Goal: Information Seeking & Learning: Learn about a topic

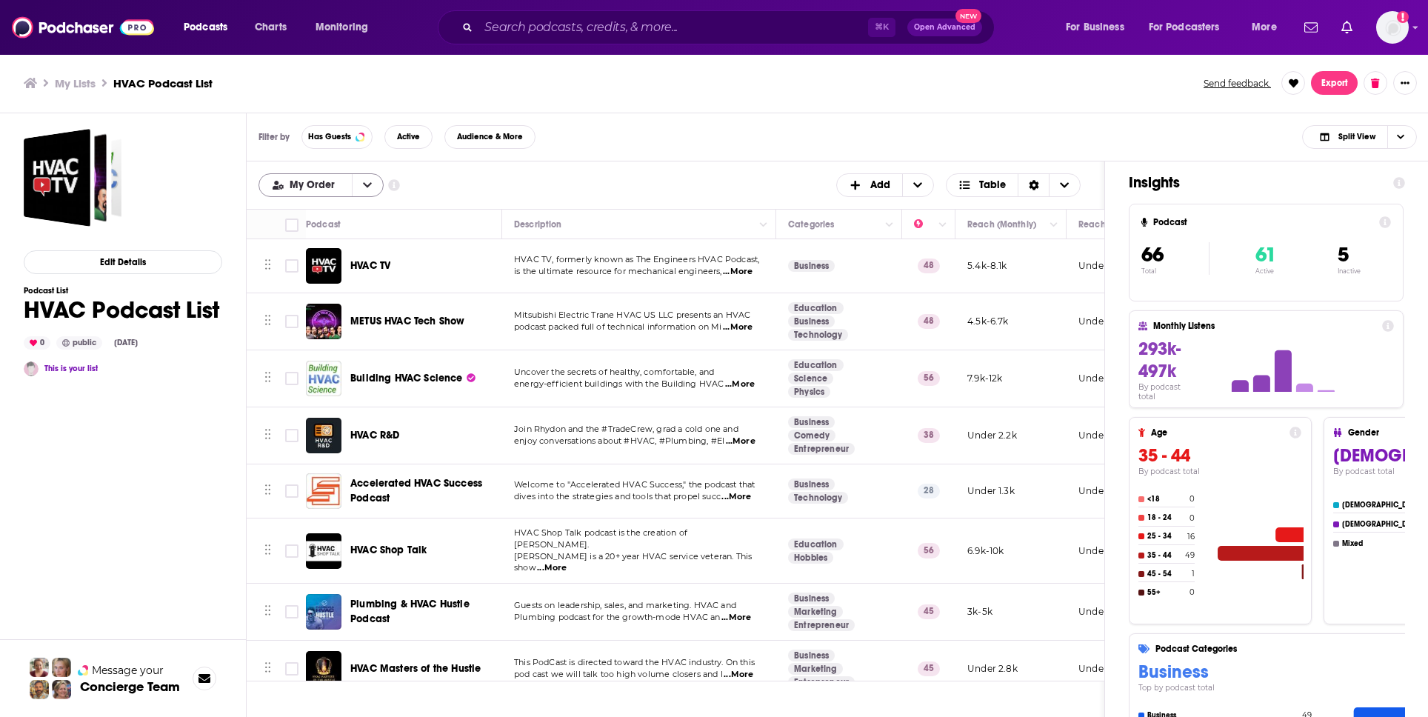
click at [326, 187] on span "My Order" at bounding box center [315, 185] width 50 height 10
click at [325, 255] on span "Power Score" at bounding box center [330, 259] width 83 height 8
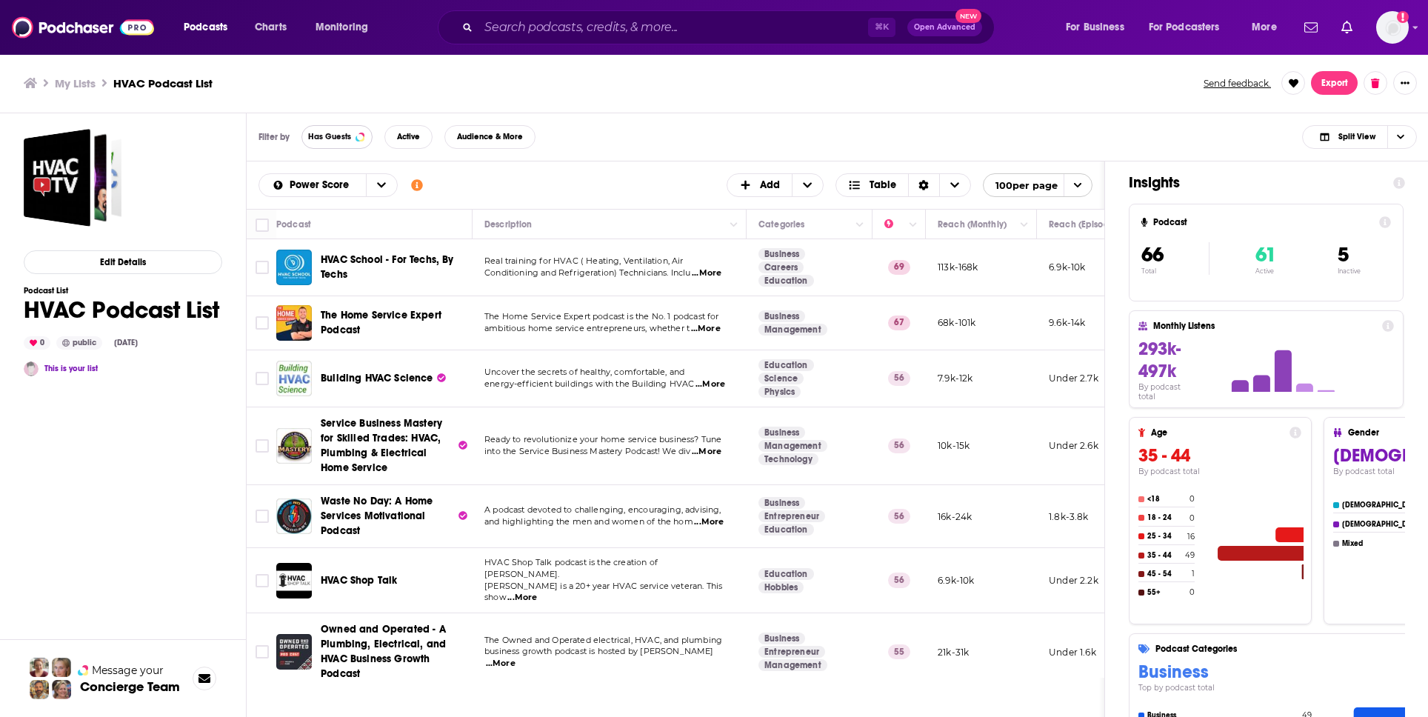
click at [346, 147] on button "Has Guests" at bounding box center [336, 137] width 71 height 24
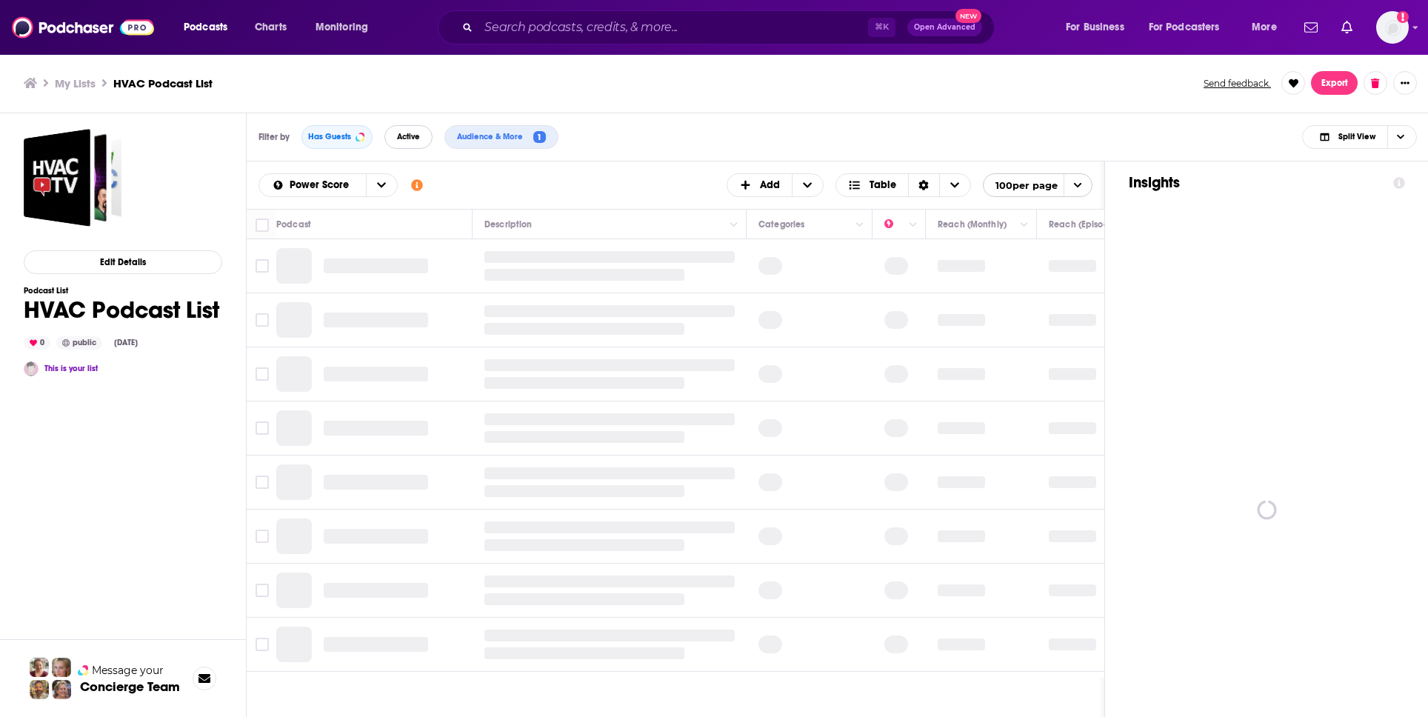
click at [401, 144] on button "Active" at bounding box center [408, 137] width 48 height 24
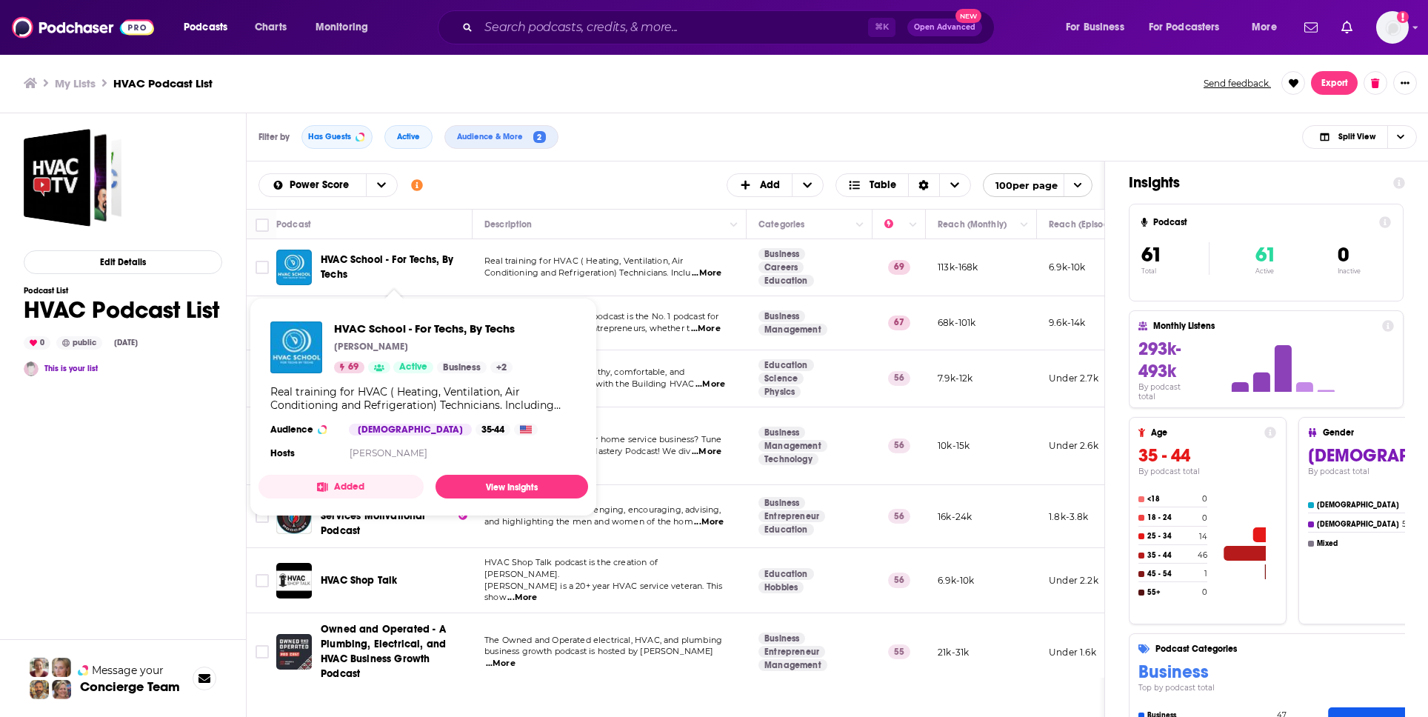
click at [647, 183] on div "Power Score Customize Your List Order Select the “My Order” sort and remove all…" at bounding box center [676, 185] width 834 height 24
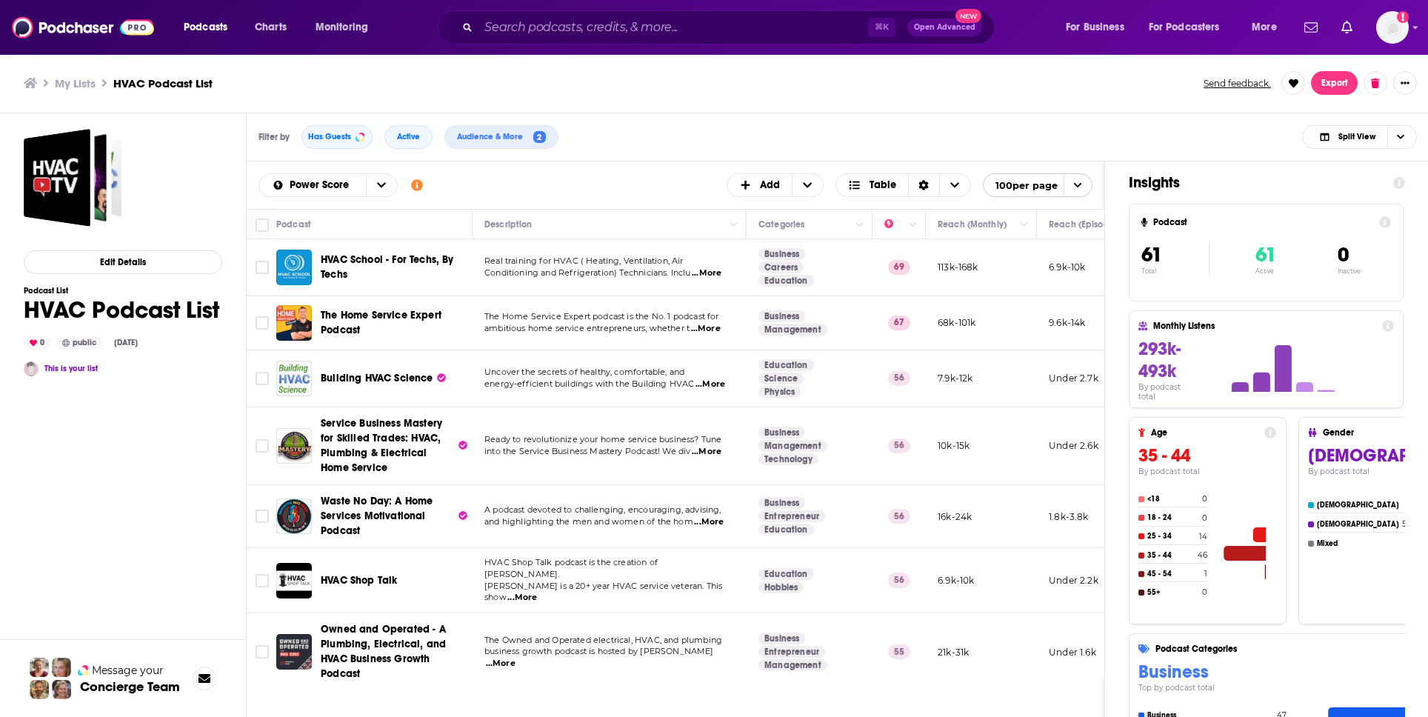
click at [398, 376] on span "Building HVAC Science" at bounding box center [377, 378] width 113 height 13
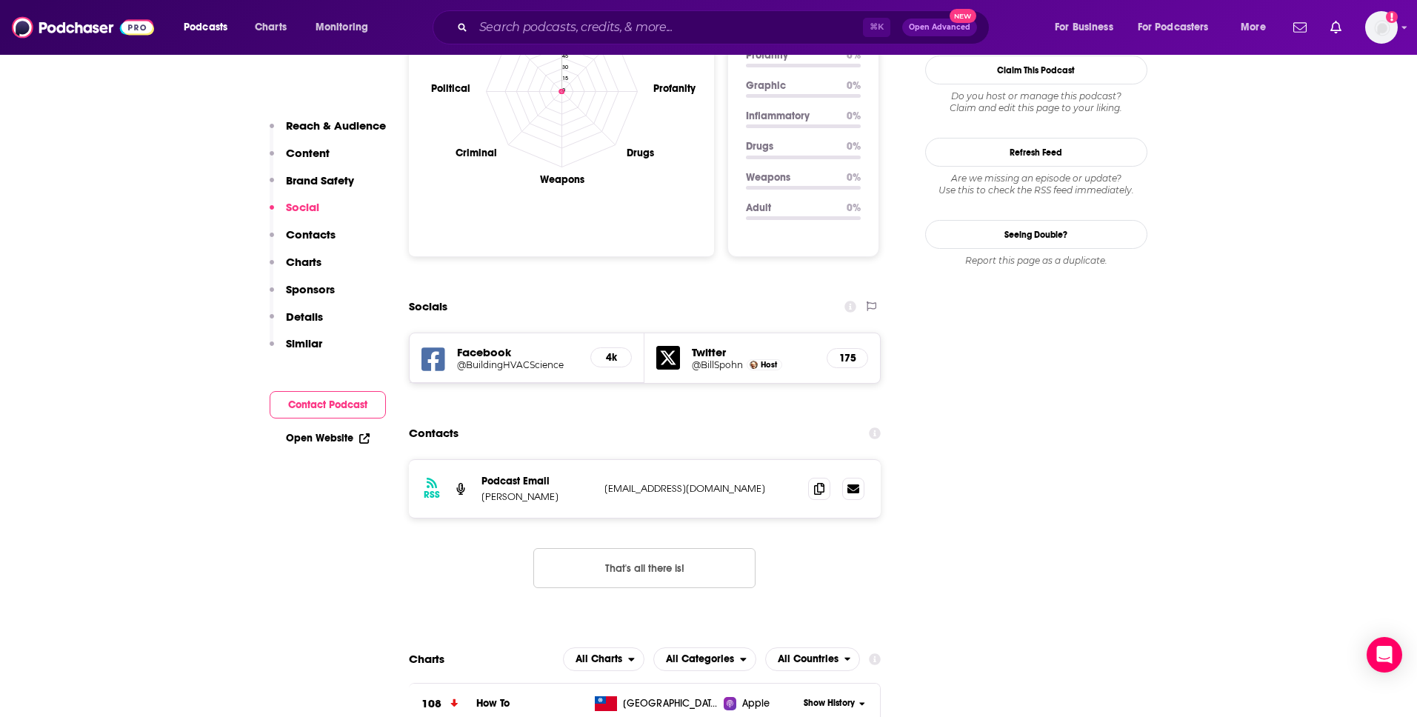
scroll to position [1505, 0]
click at [821, 481] on icon at bounding box center [819, 487] width 10 height 12
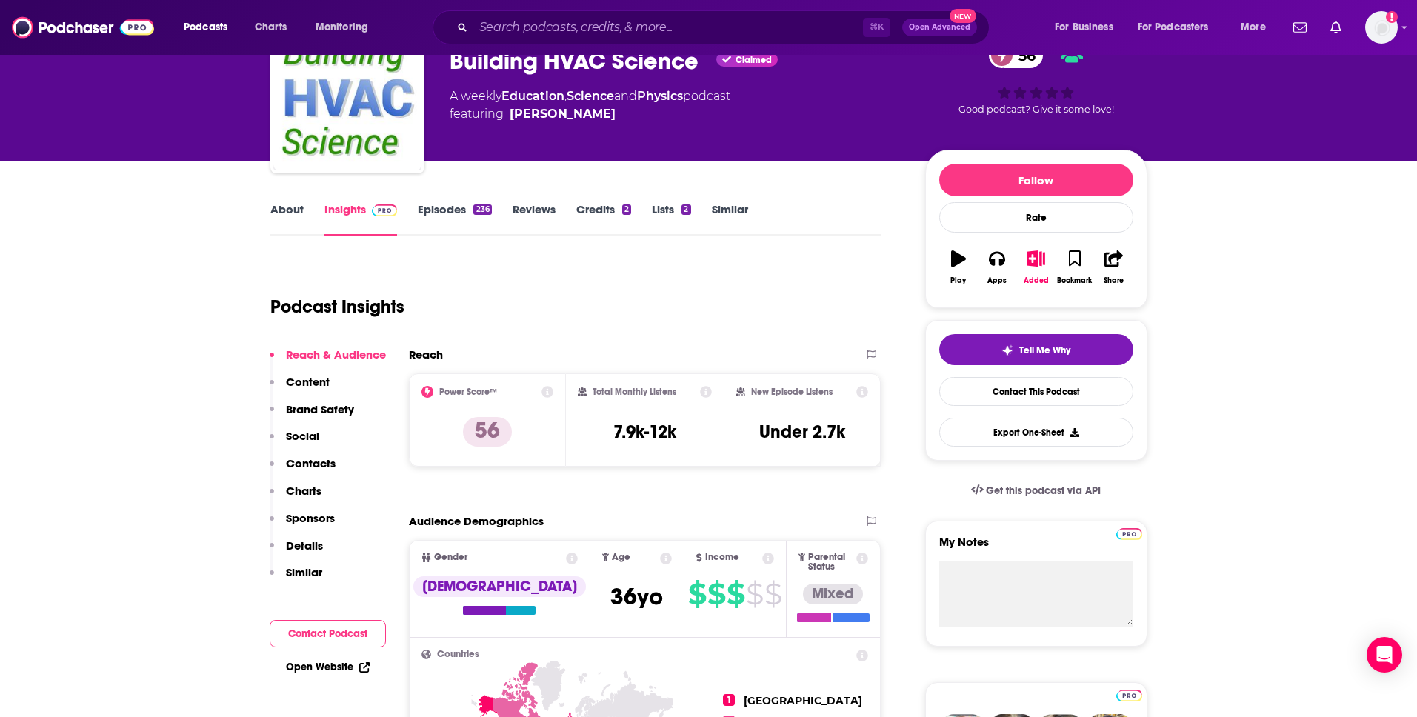
scroll to position [70, 0]
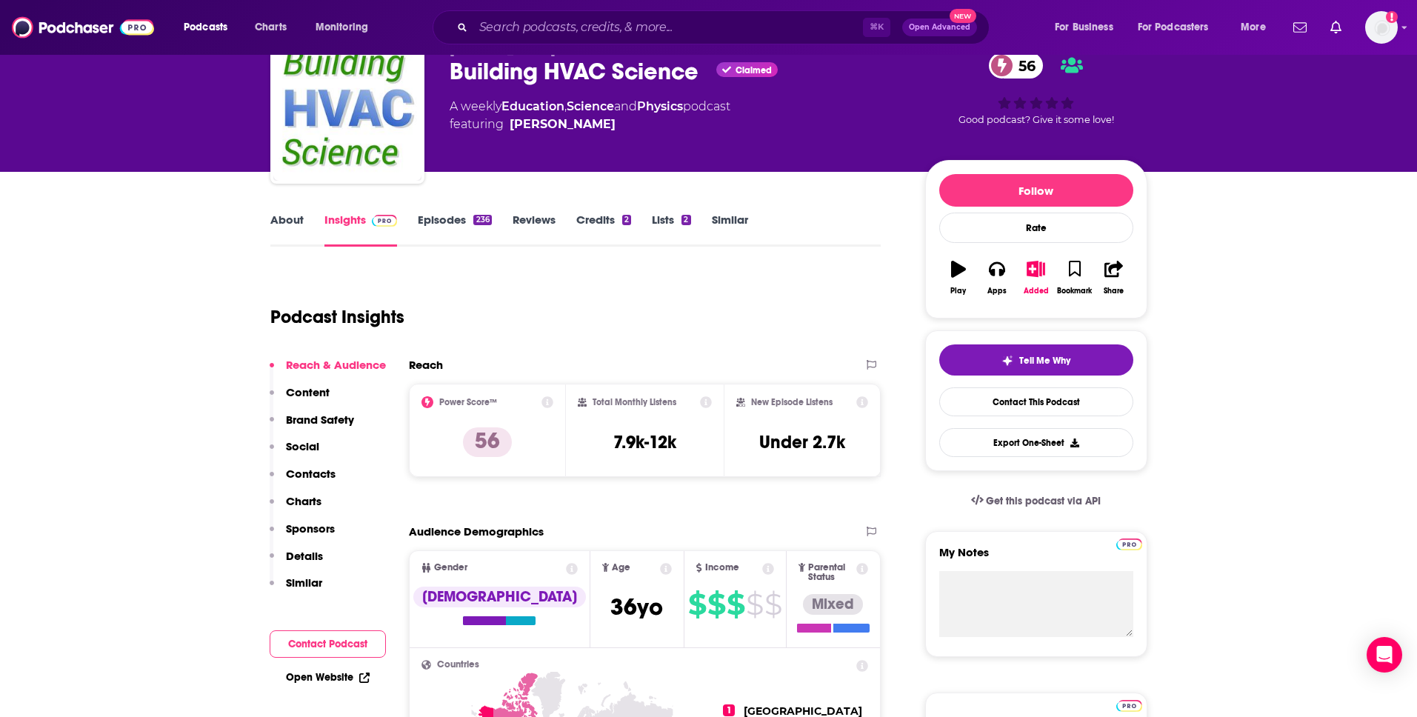
click at [438, 221] on link "Episodes 236" at bounding box center [454, 230] width 73 height 34
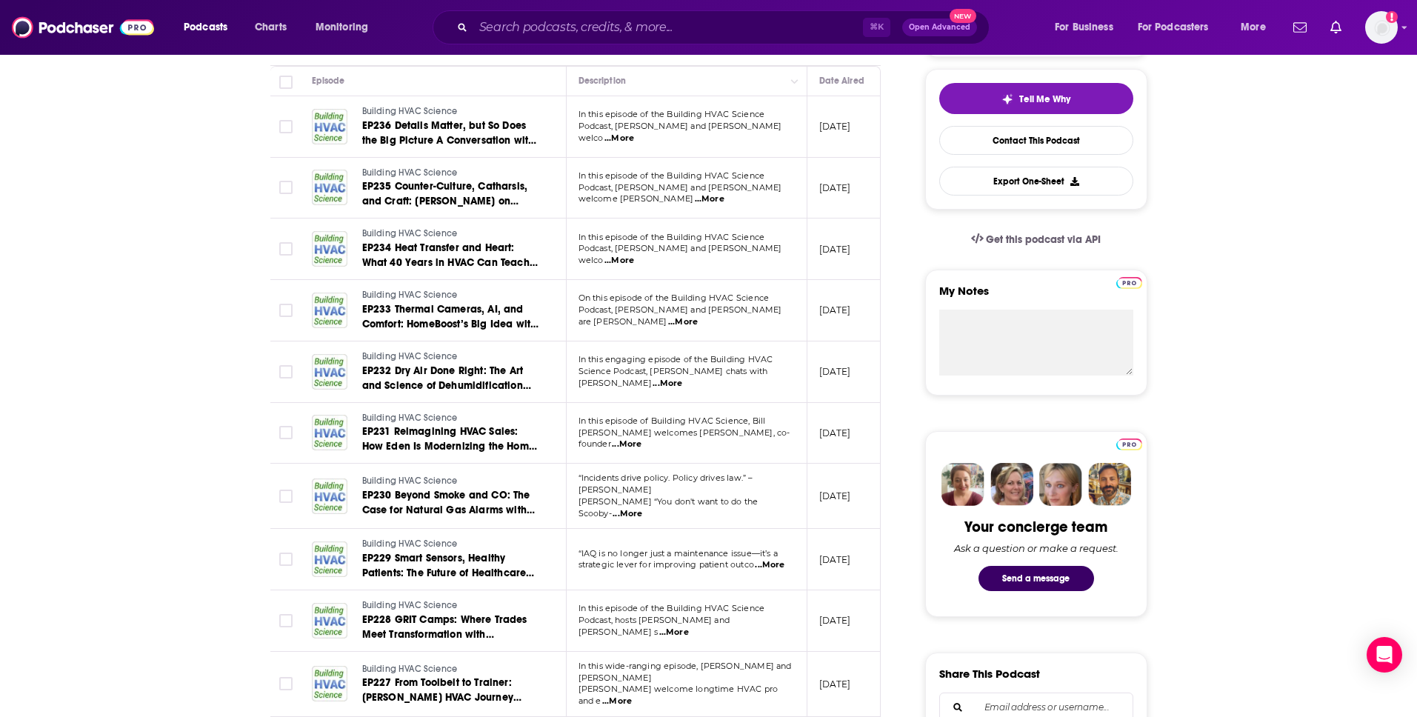
scroll to position [378, 0]
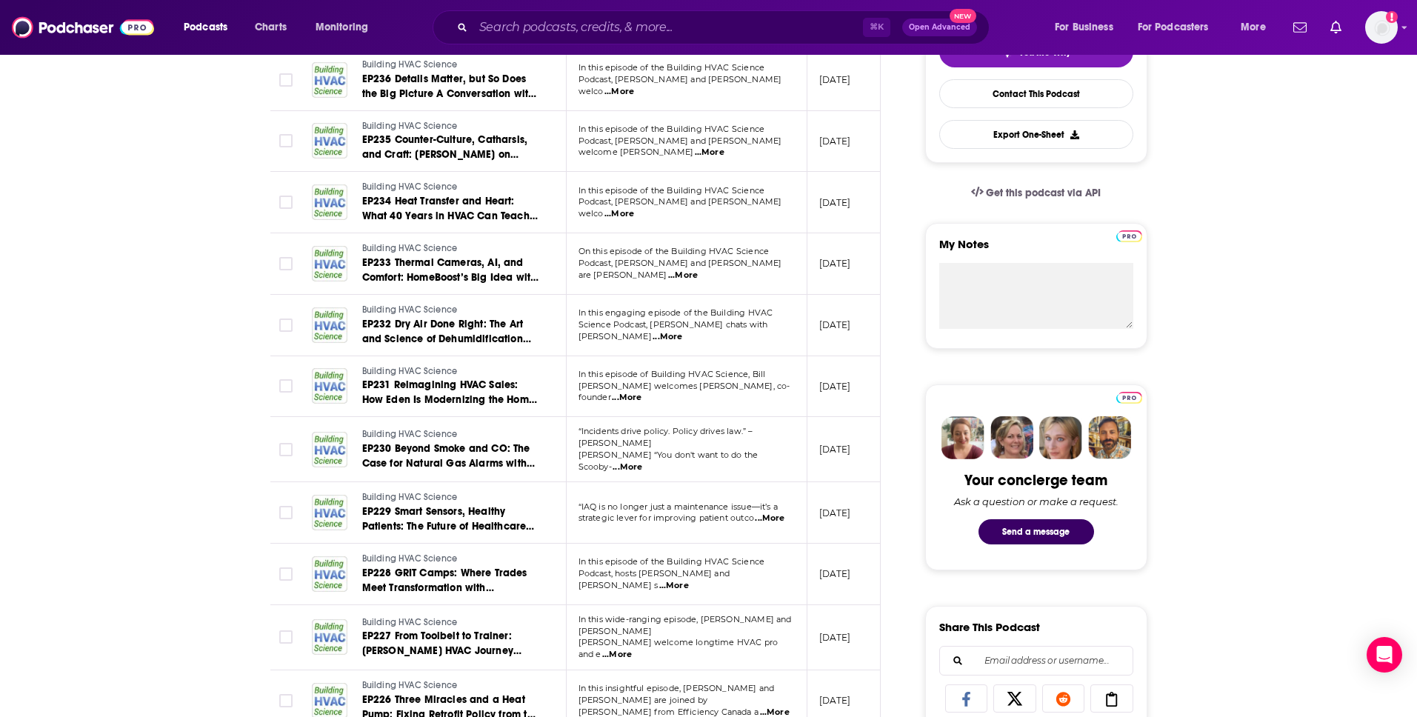
click at [549, 507] on td "Building HVAC Science EP229 Smart Sensors, Healthy Patients: The Future of Heal…" at bounding box center [433, 512] width 267 height 61
click at [776, 514] on span "...More" at bounding box center [770, 519] width 30 height 12
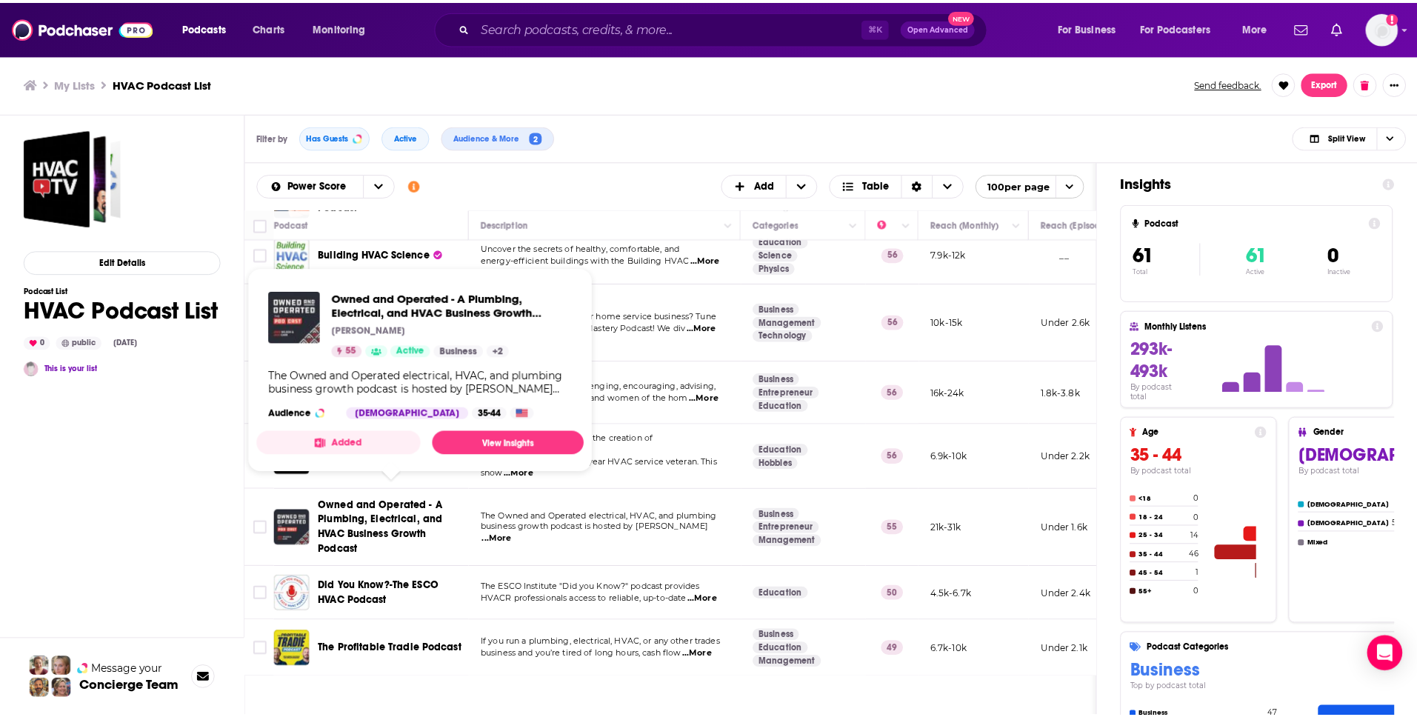
scroll to position [123, 0]
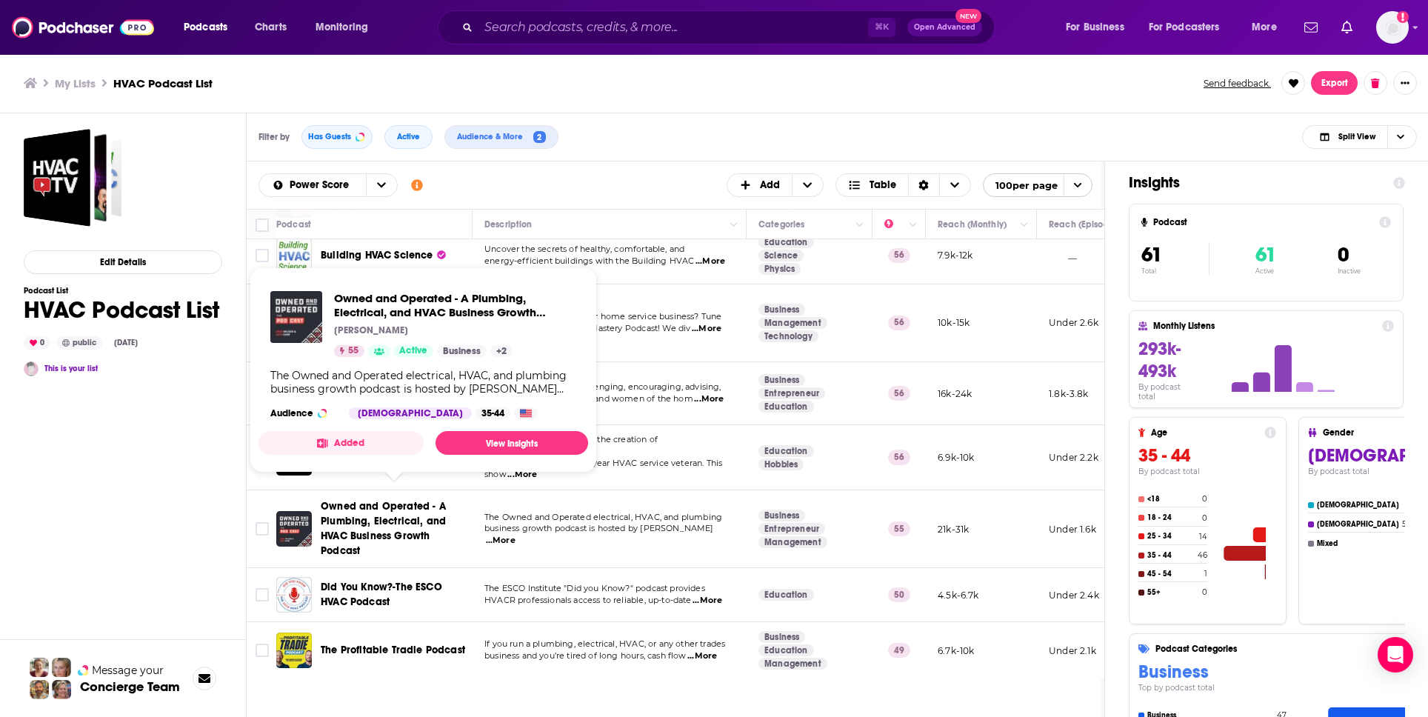
click at [107, 485] on div "Edit Details Podcast List HVAC Podcast List 0 public [DATE] This is your list" at bounding box center [123, 480] width 199 height 703
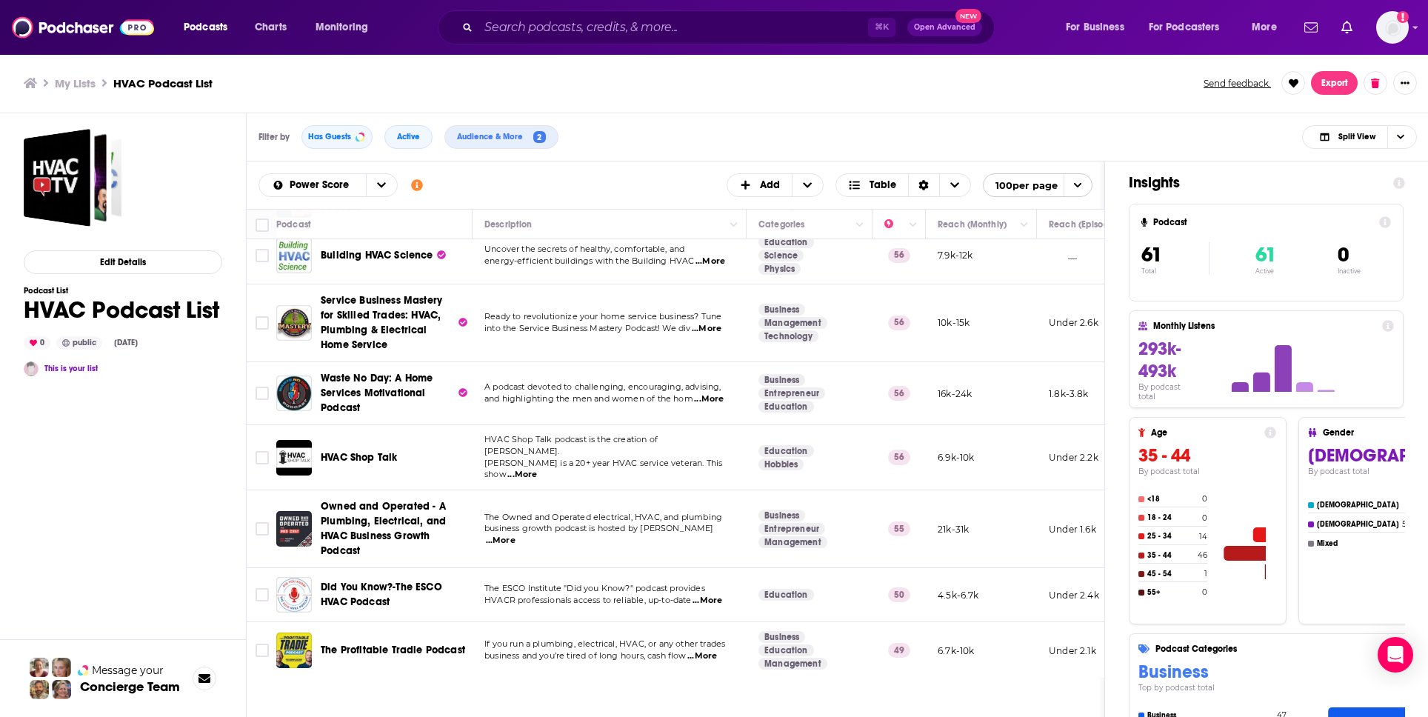
click at [380, 301] on span "Service Business Mastery for Skilled Trades: HVAC, Plumbing & Electrical Home S…" at bounding box center [381, 322] width 121 height 57
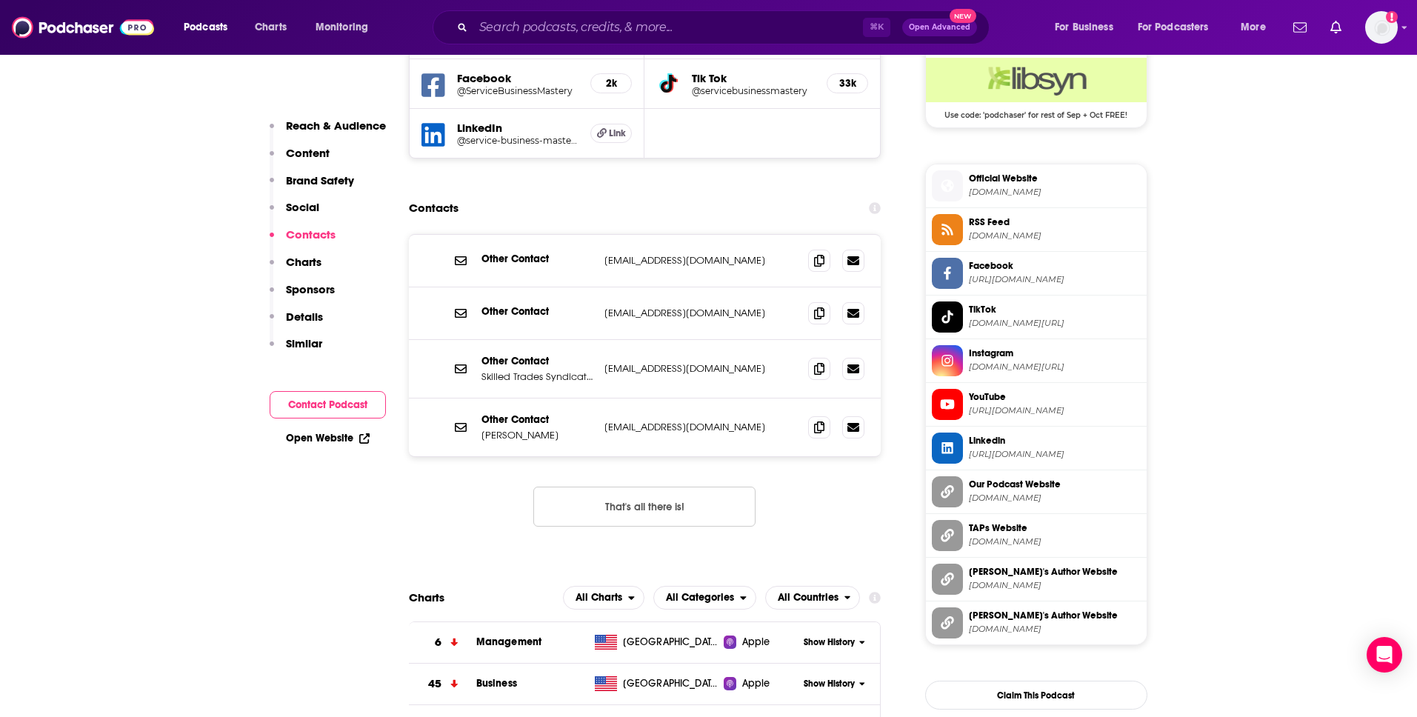
scroll to position [1230, 0]
click at [818, 315] on icon at bounding box center [819, 311] width 10 height 12
click at [818, 424] on icon at bounding box center [819, 425] width 10 height 12
click at [815, 365] on icon at bounding box center [819, 367] width 10 height 12
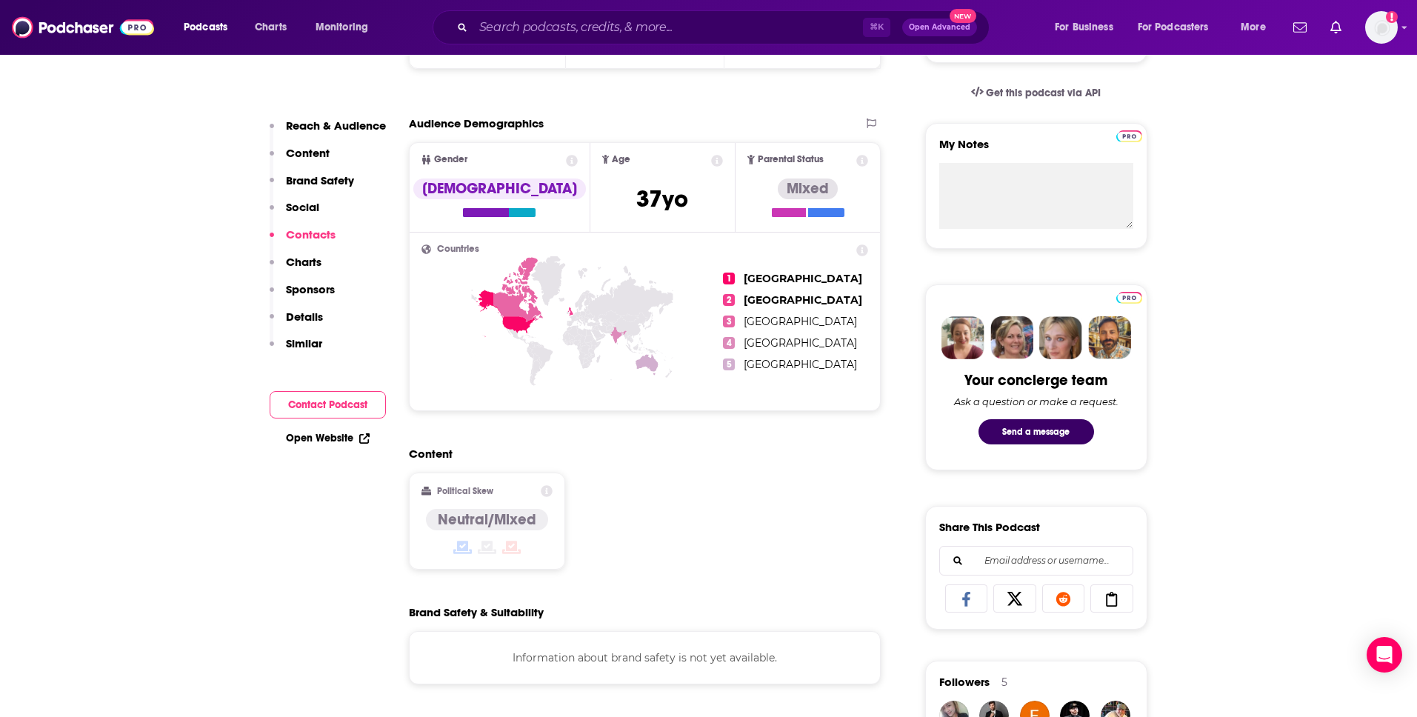
scroll to position [0, 0]
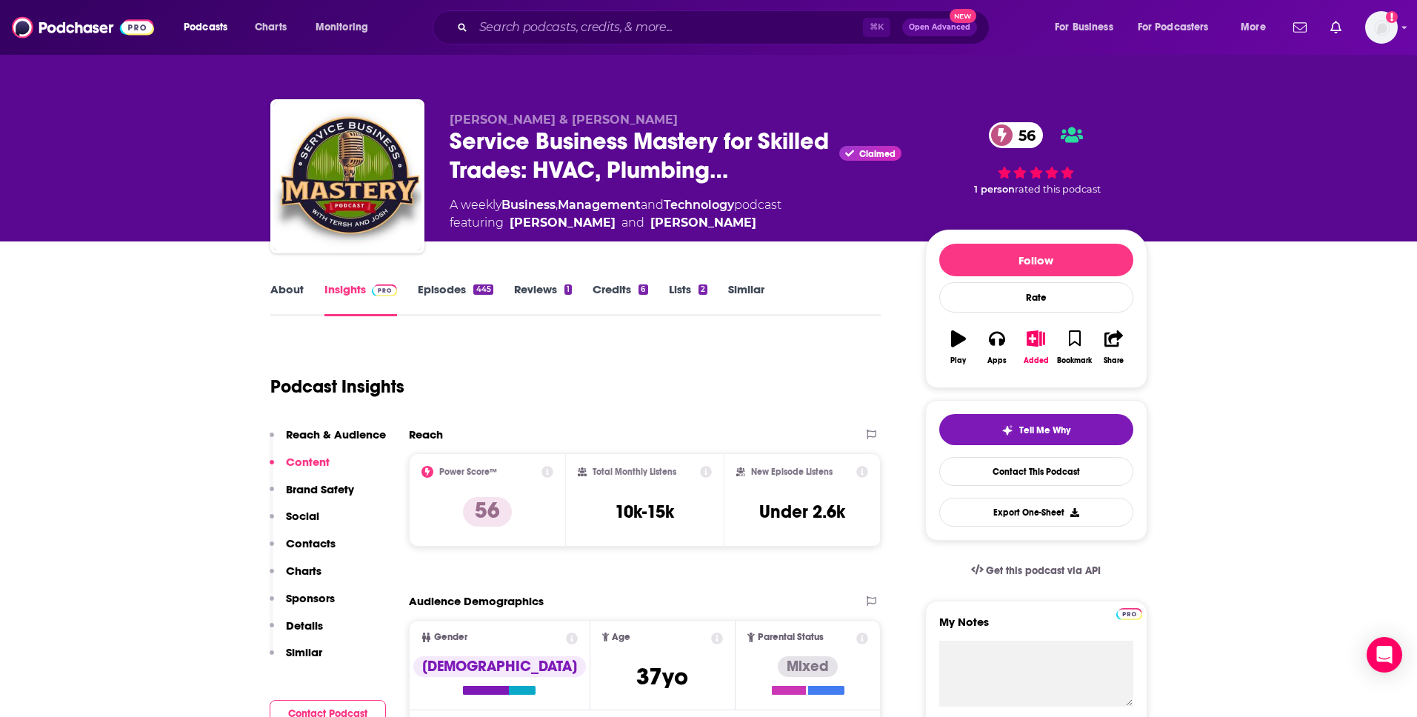
click at [296, 291] on link "About" at bounding box center [286, 299] width 33 height 34
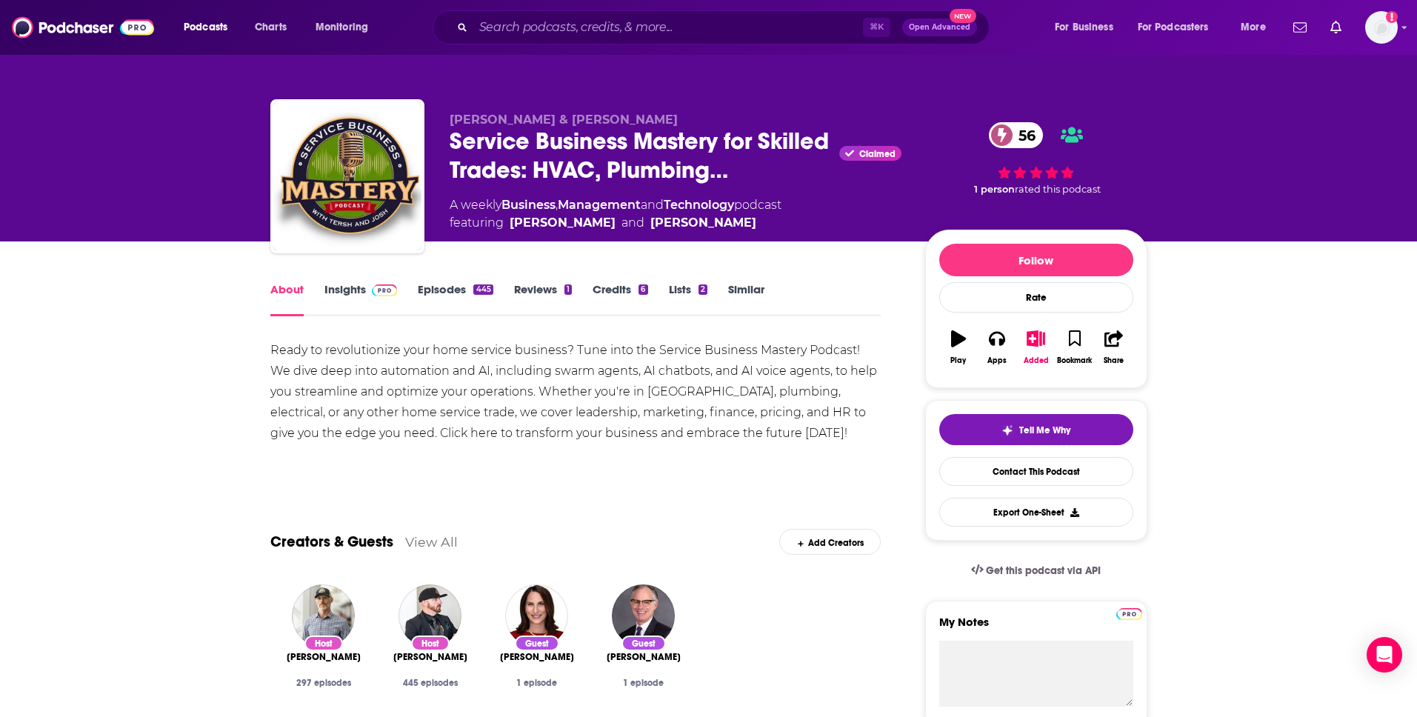
scroll to position [3, 0]
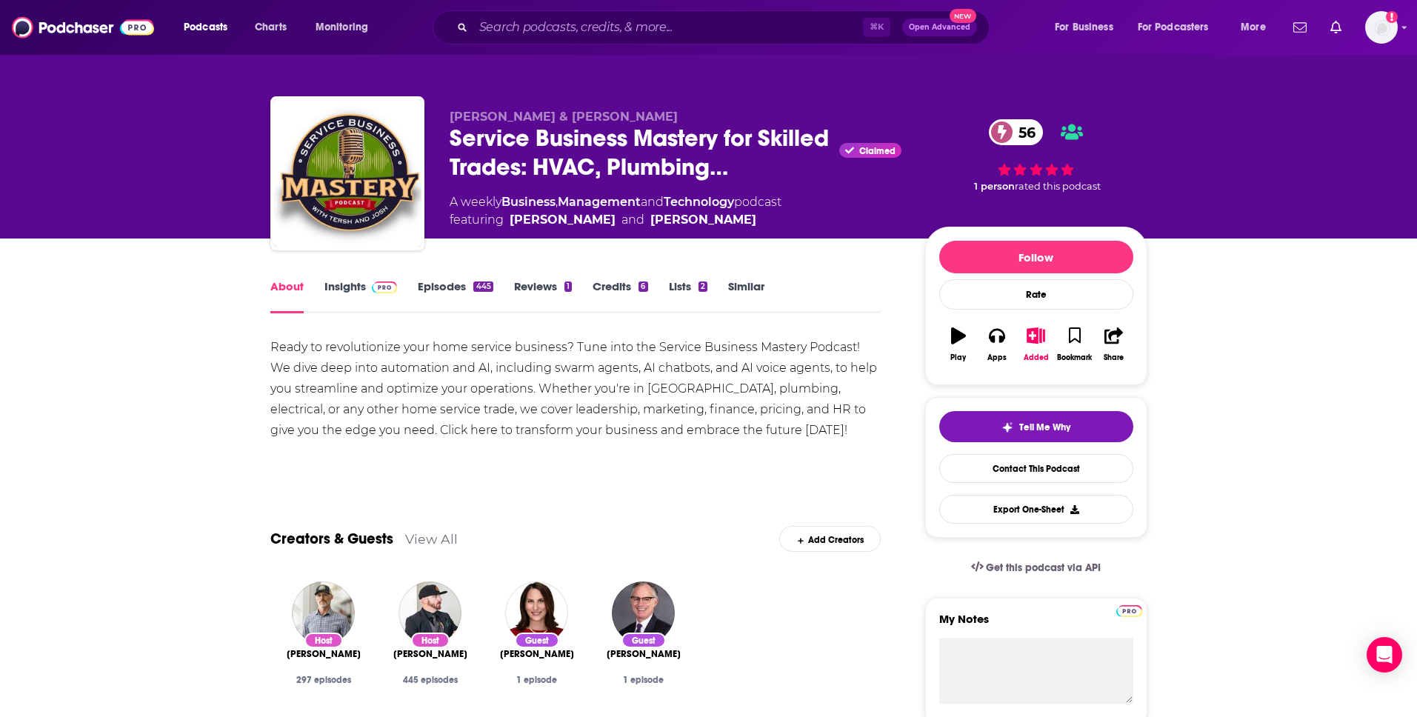
click at [445, 290] on link "Episodes 445" at bounding box center [455, 296] width 75 height 34
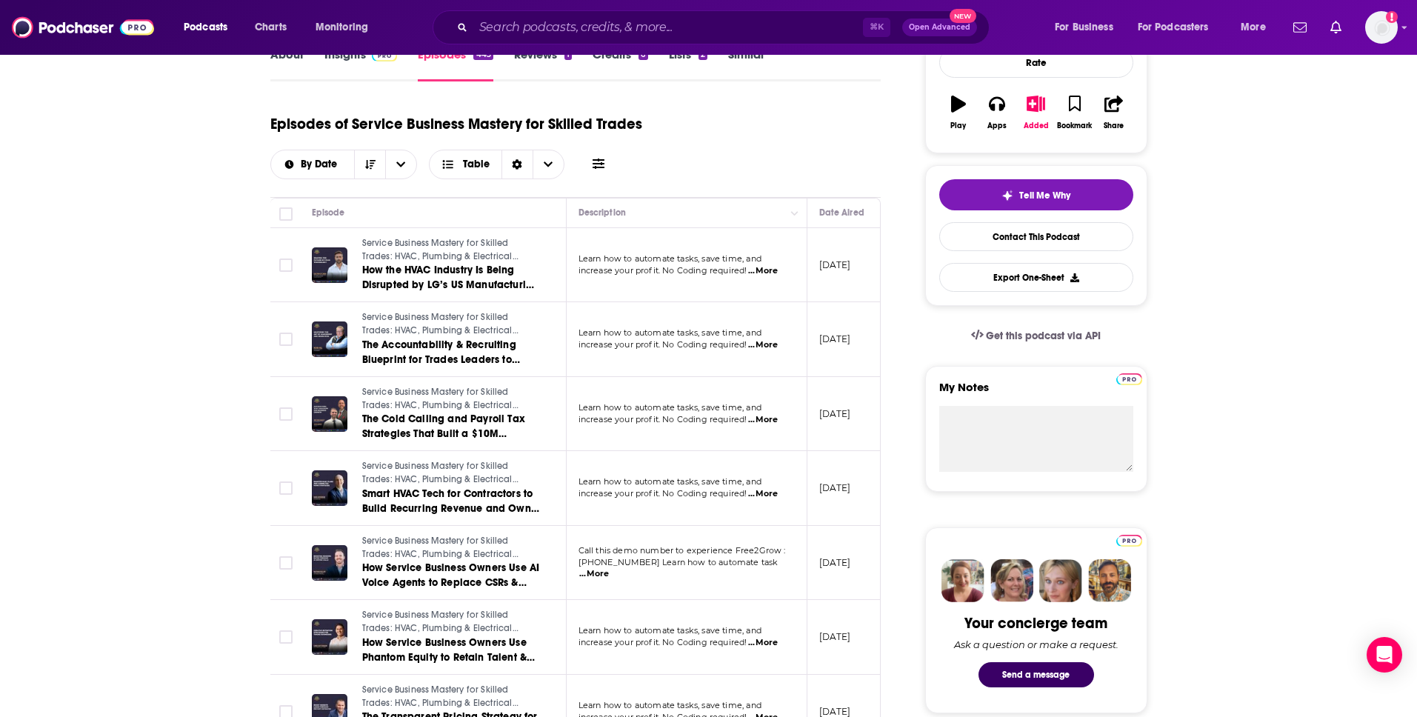
scroll to position [318, 0]
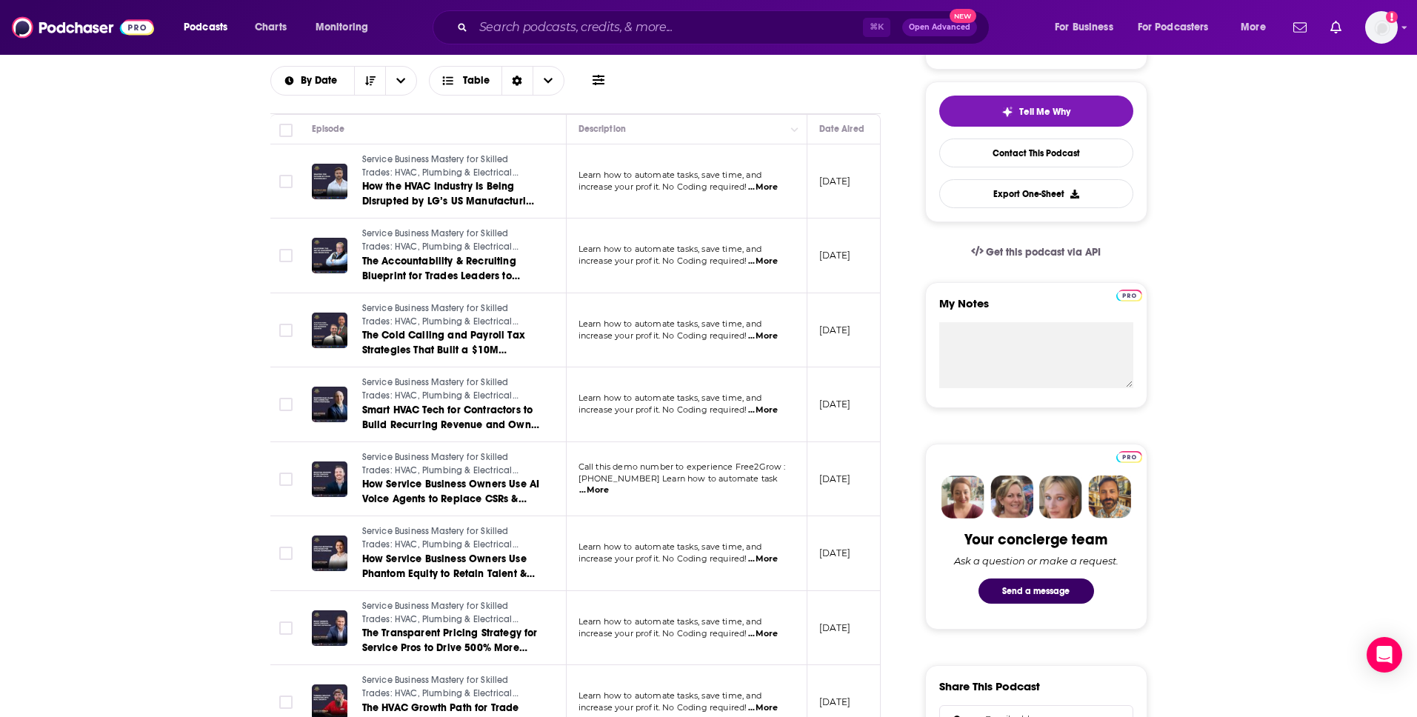
click at [777, 410] on span "...More" at bounding box center [763, 410] width 30 height 12
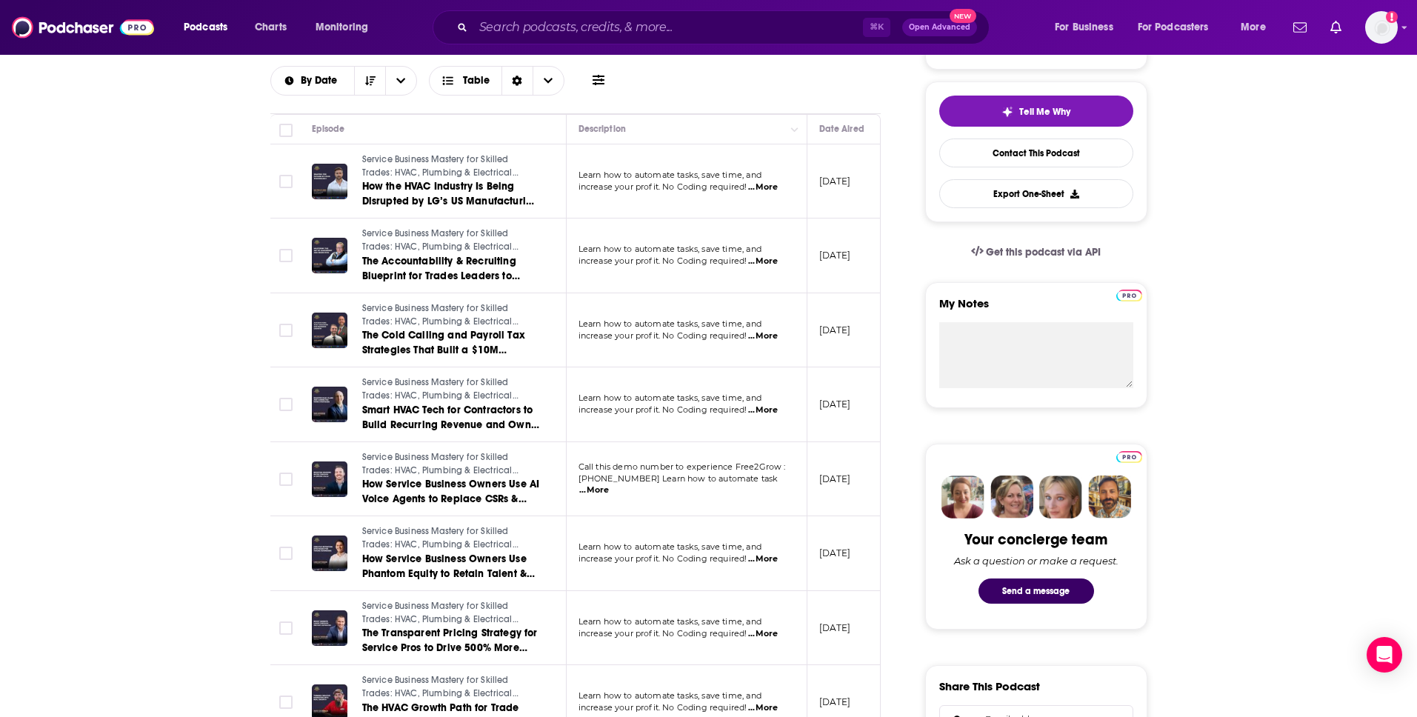
click at [778, 336] on span "...More" at bounding box center [763, 336] width 30 height 12
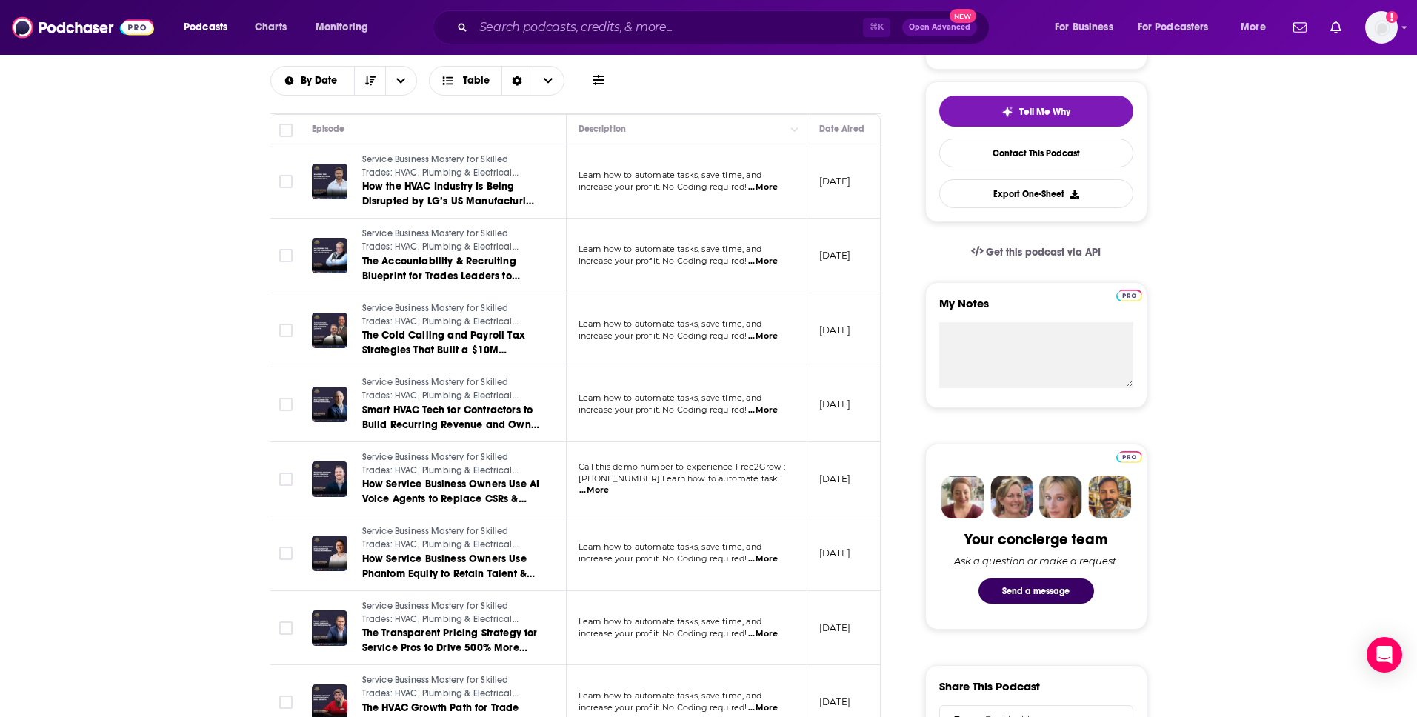
click at [778, 254] on p "Learn how to automate tasks, save time, and" at bounding box center [686, 250] width 216 height 12
click at [776, 258] on span "...More" at bounding box center [763, 262] width 30 height 12
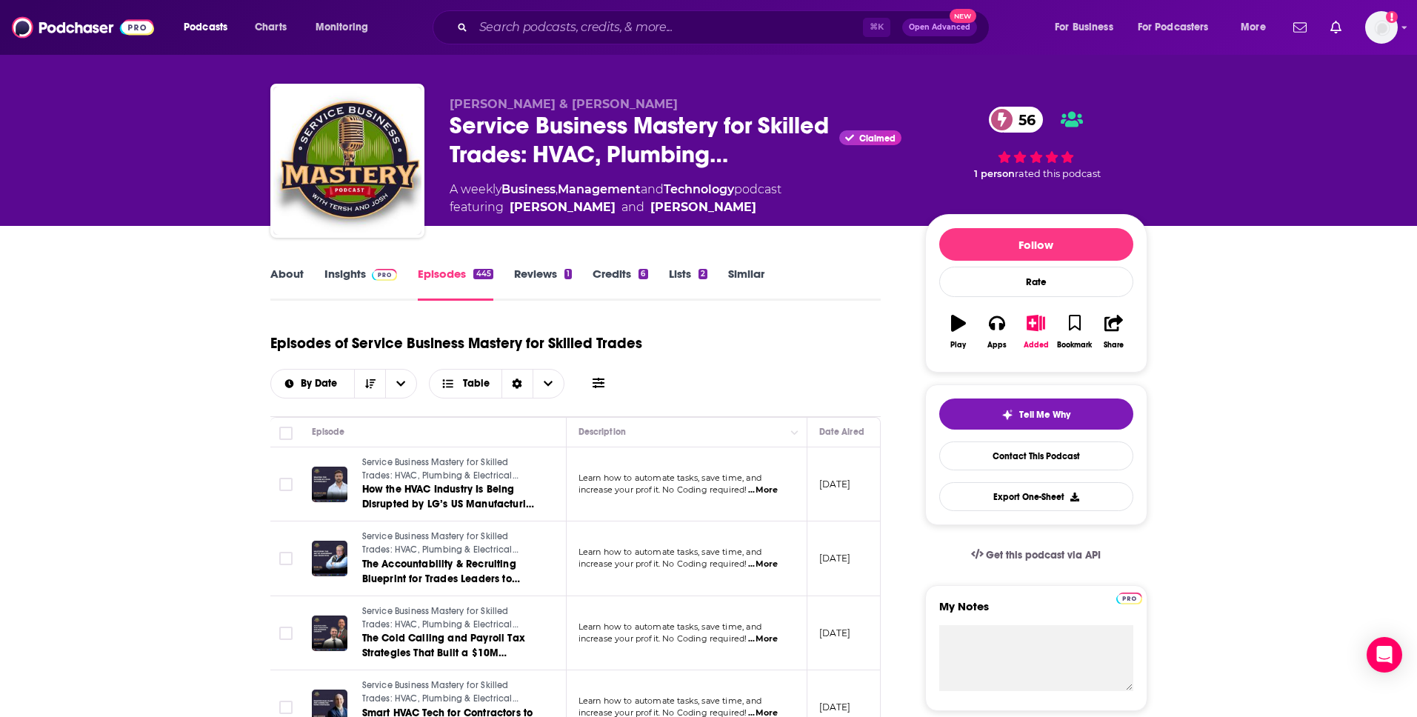
scroll to position [0, 0]
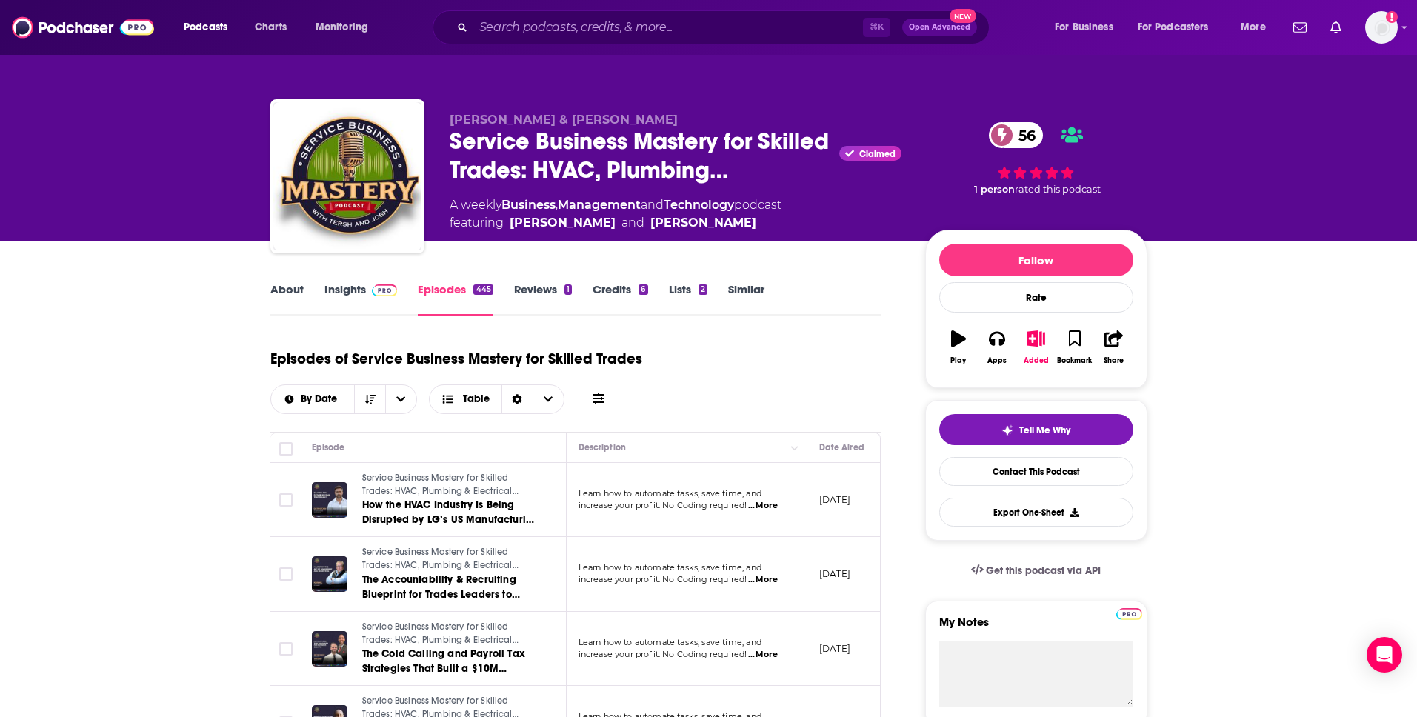
click at [287, 290] on link "About" at bounding box center [286, 299] width 33 height 34
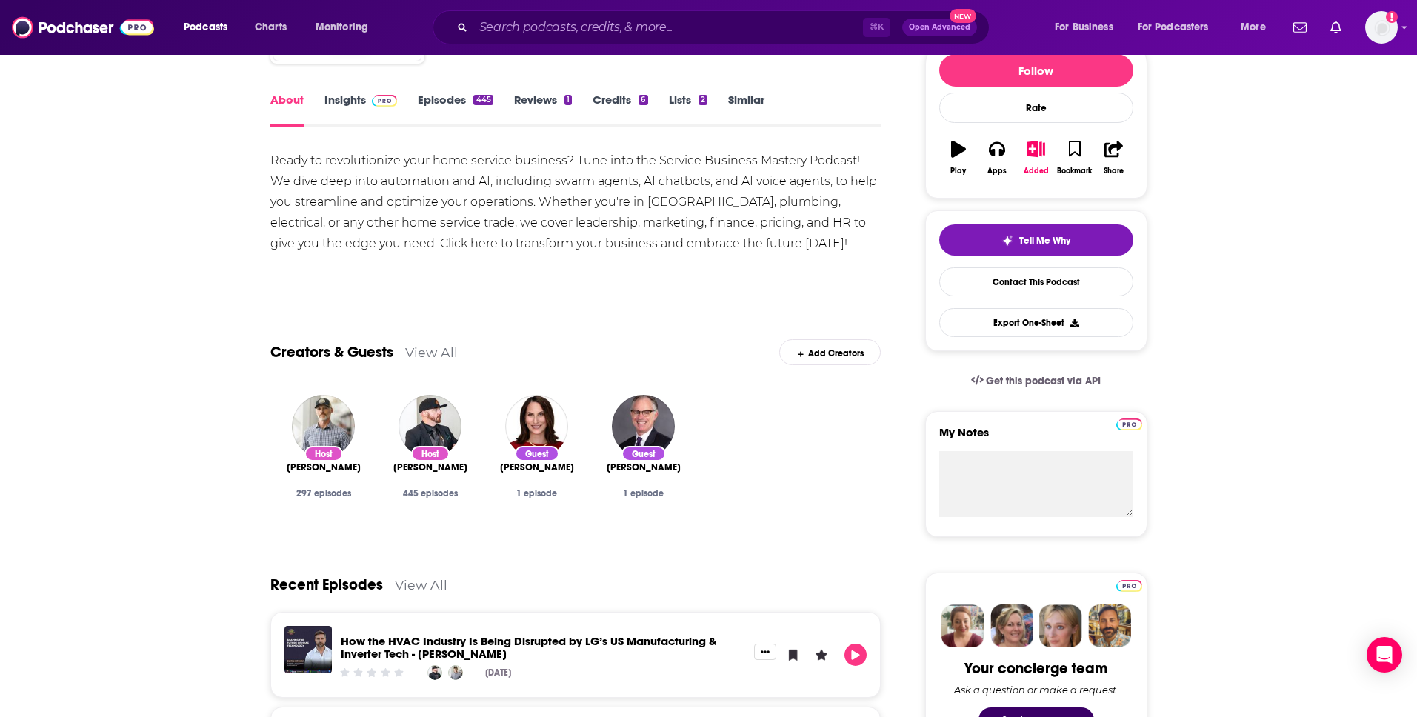
scroll to position [90, 0]
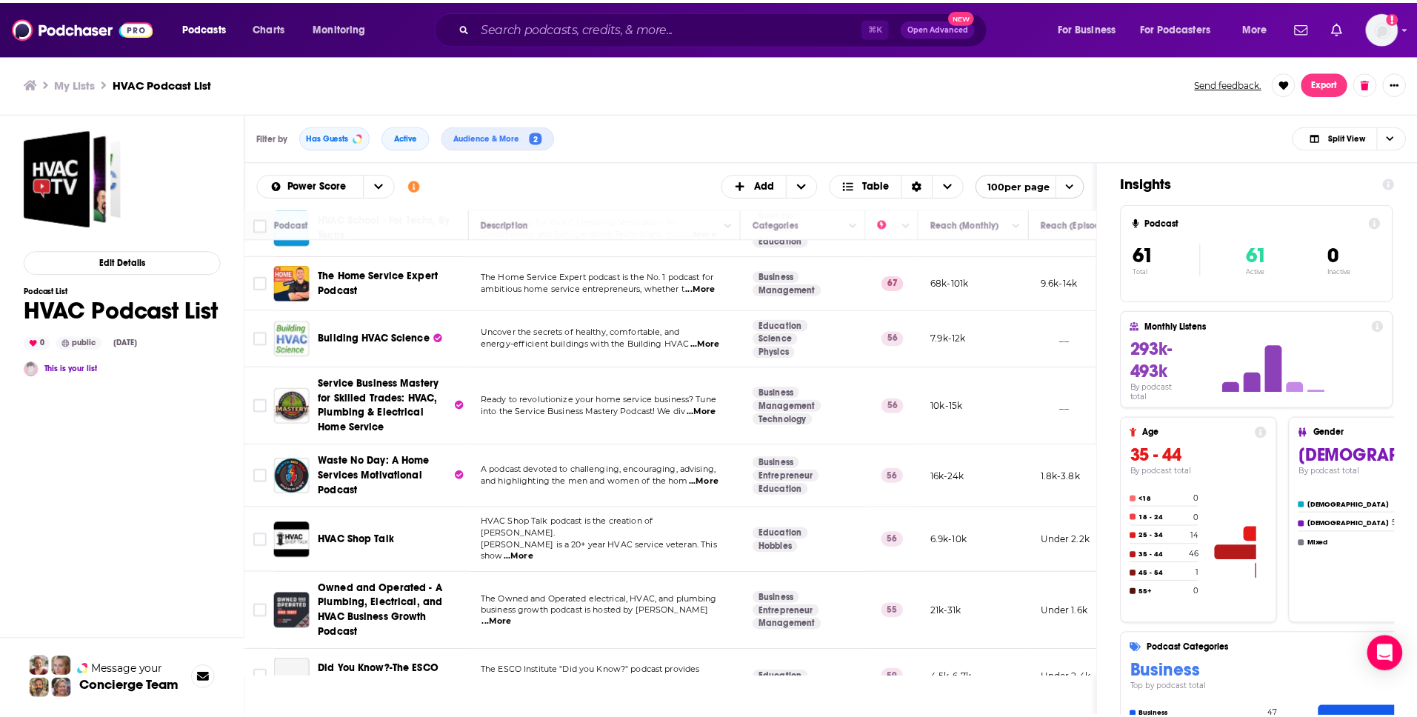
scroll to position [54, 0]
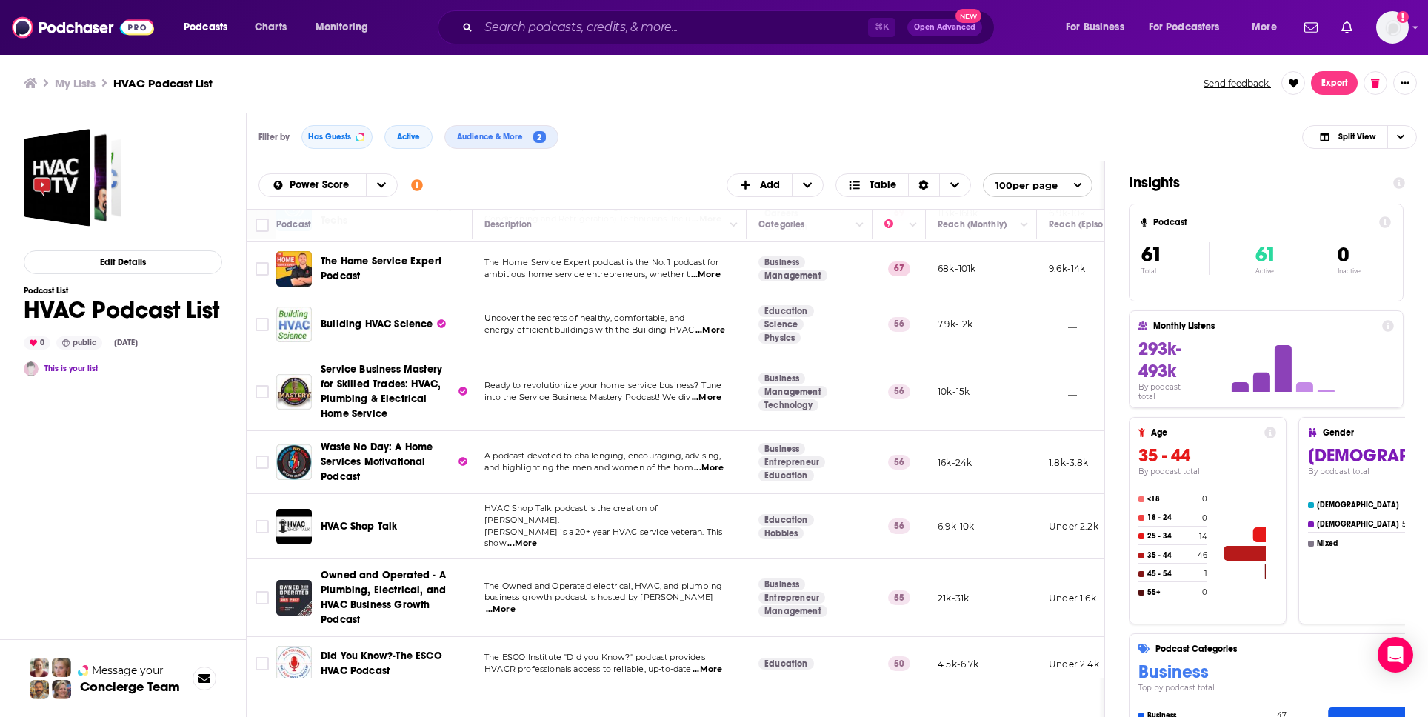
click at [371, 578] on span "Owned and Operated - A Plumbing, Electrical, and HVAC Business Growth Podcast" at bounding box center [383, 597] width 125 height 57
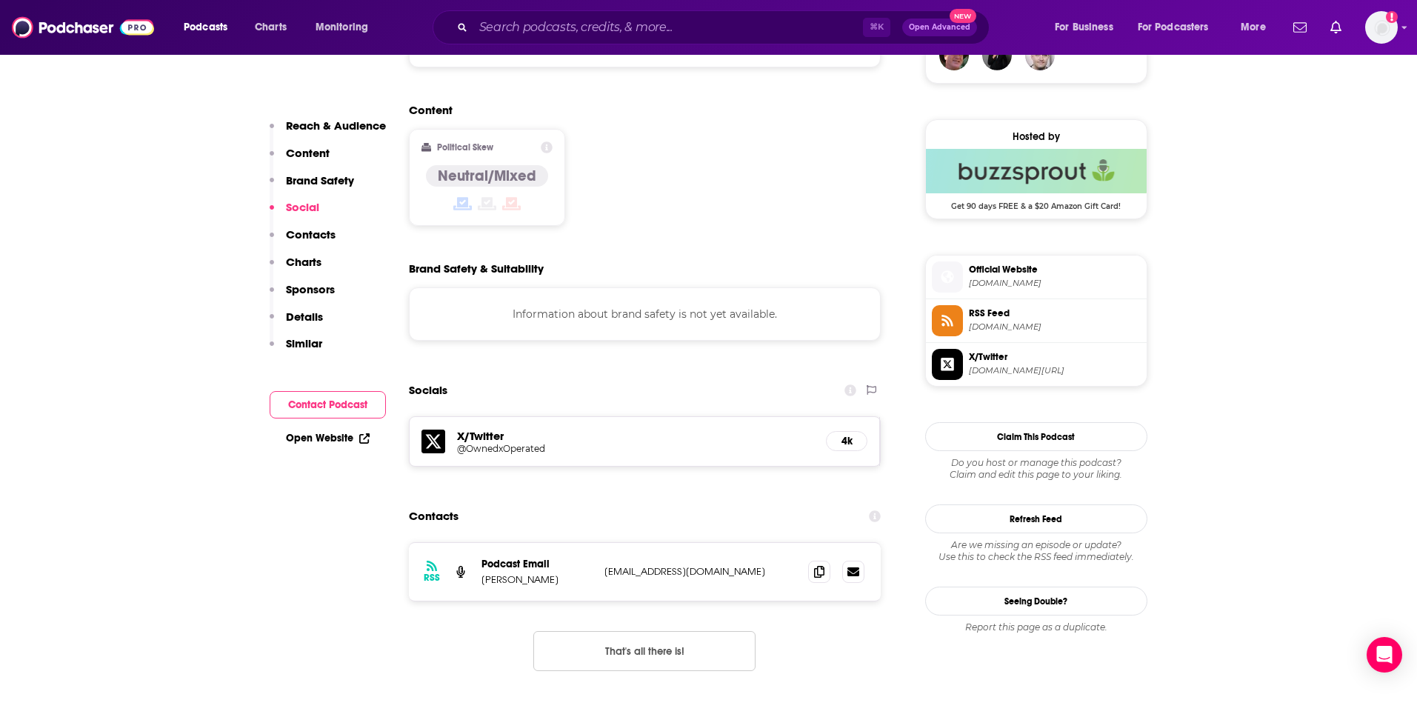
scroll to position [1199, 0]
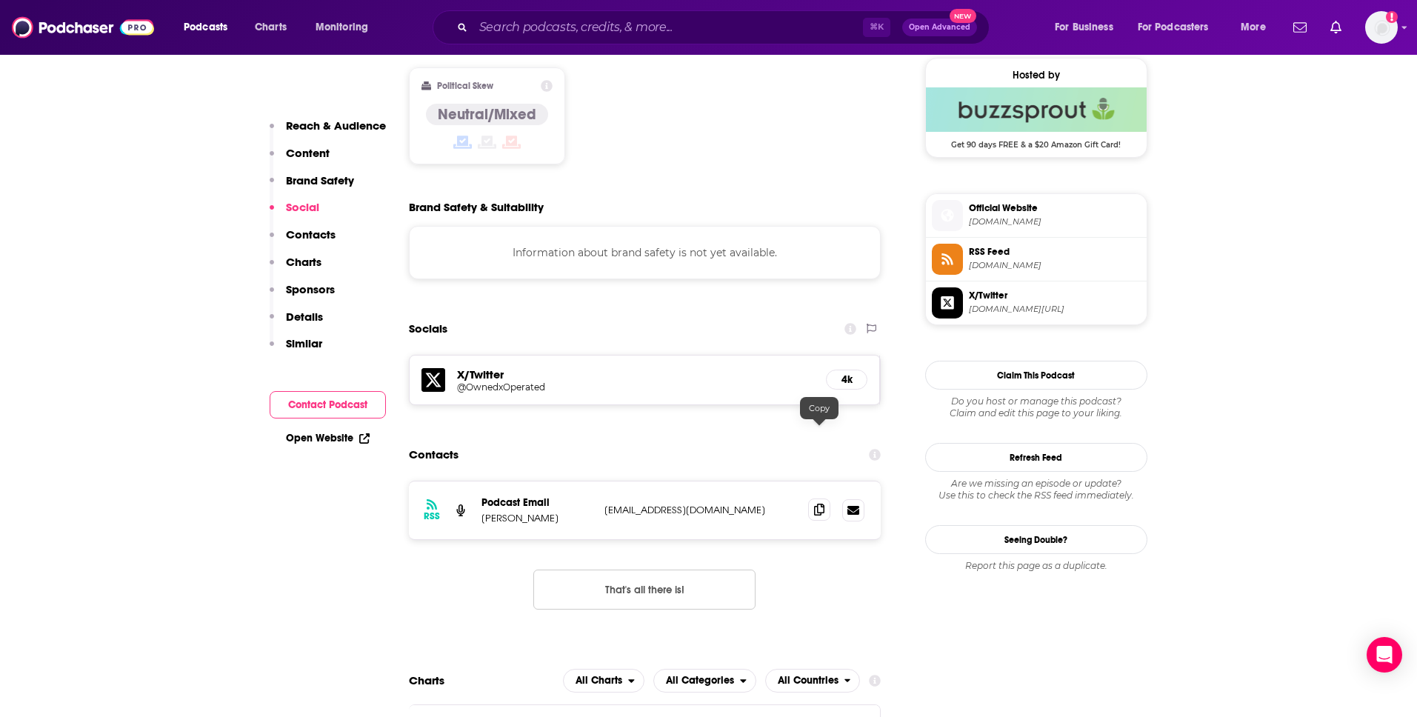
click at [819, 504] on icon at bounding box center [819, 510] width 10 height 12
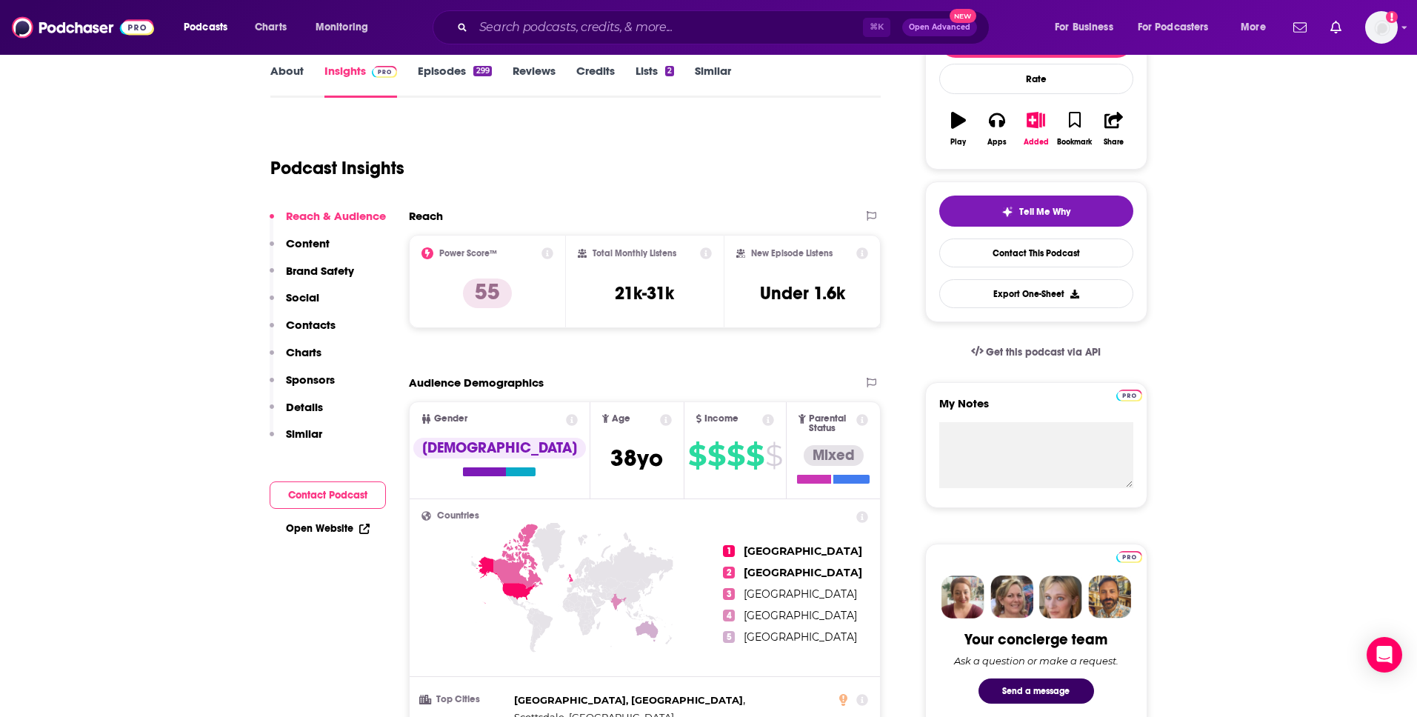
scroll to position [0, 0]
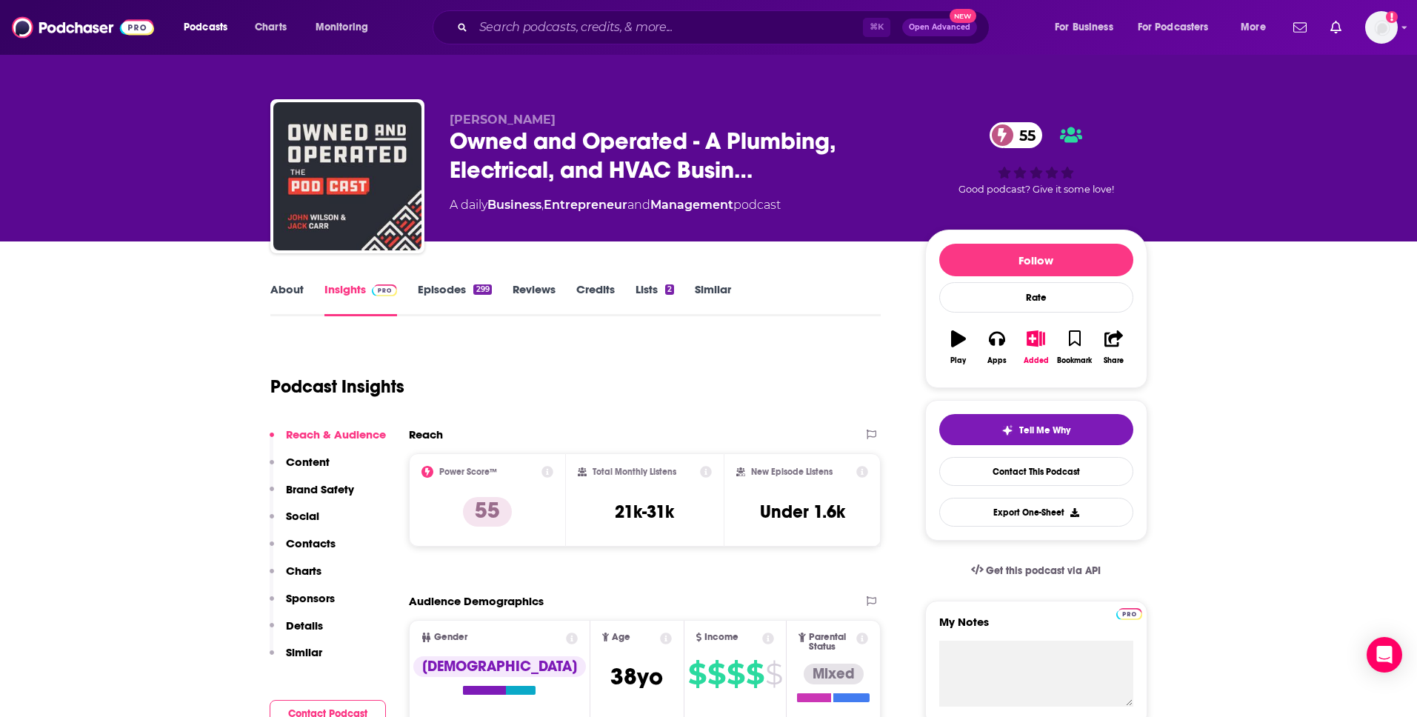
click at [453, 292] on link "Episodes 299" at bounding box center [454, 299] width 73 height 34
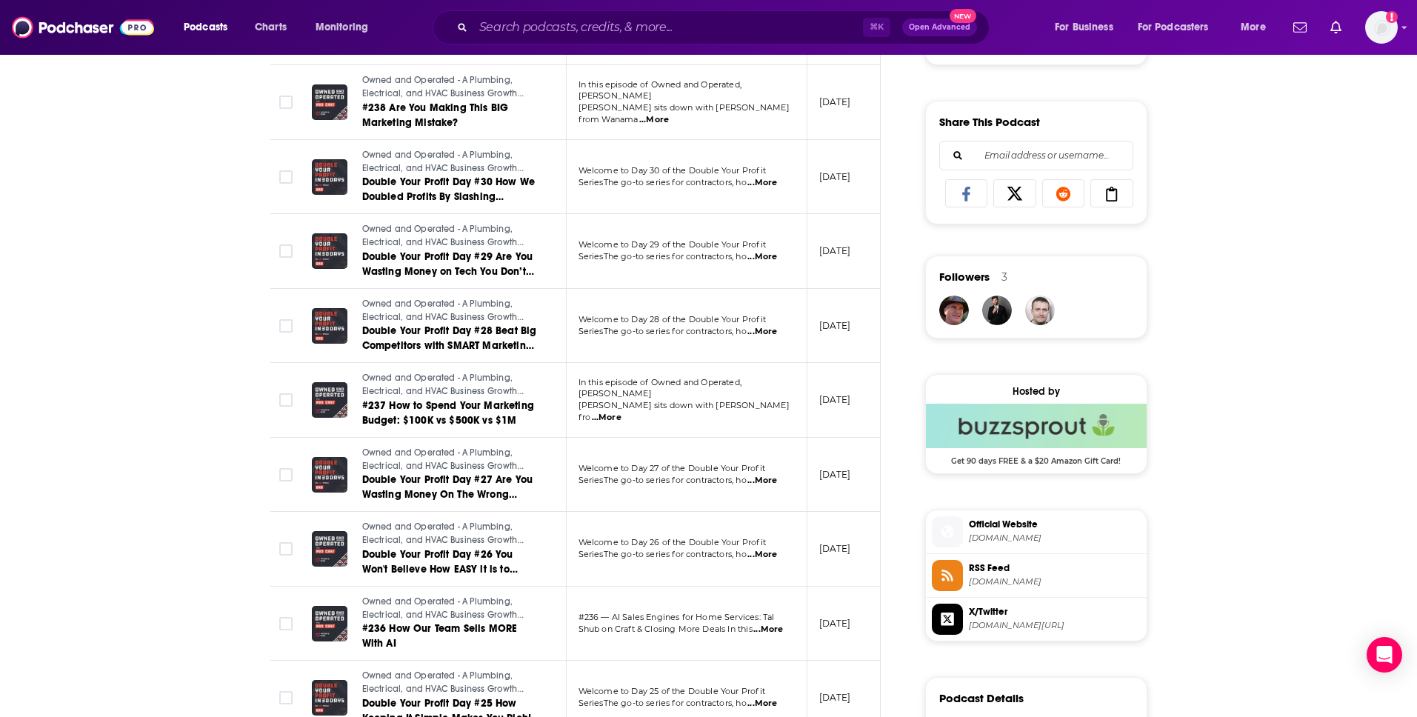
scroll to position [1141, 0]
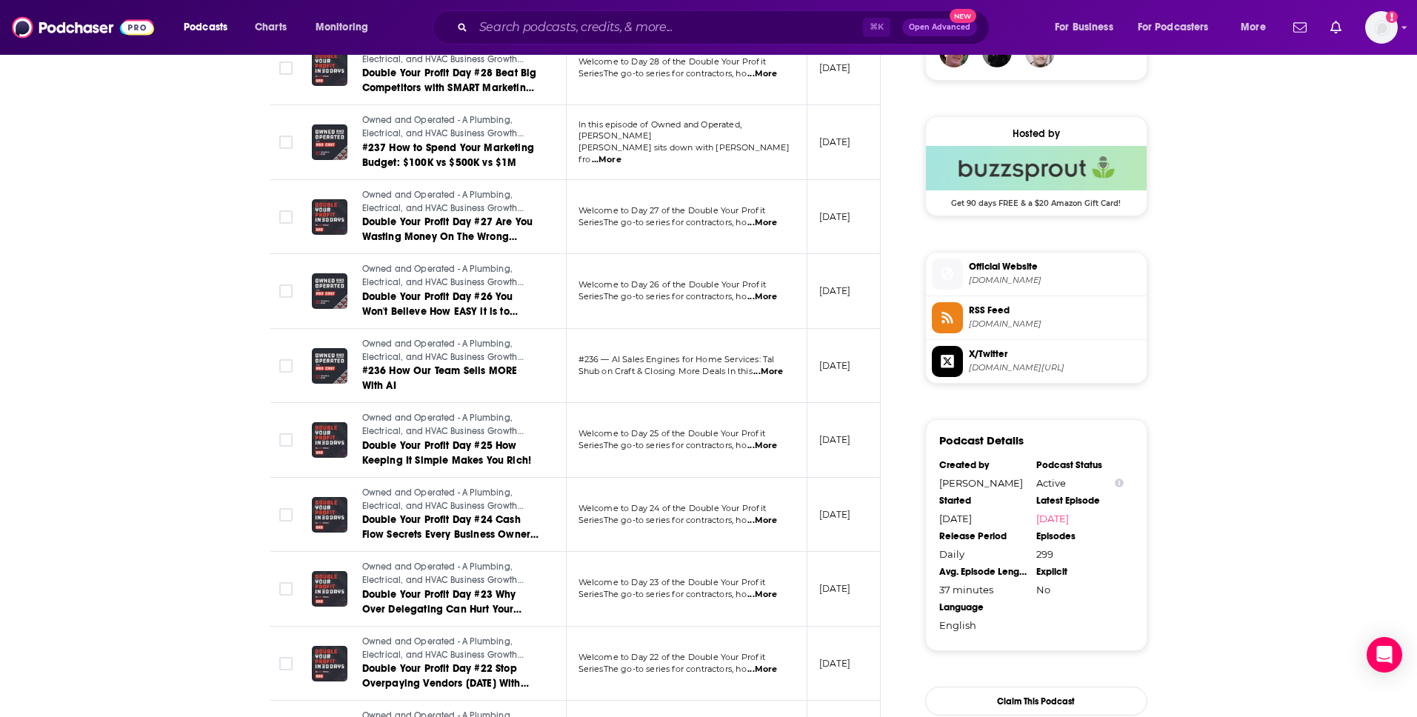
click at [770, 373] on span "...More" at bounding box center [768, 372] width 30 height 12
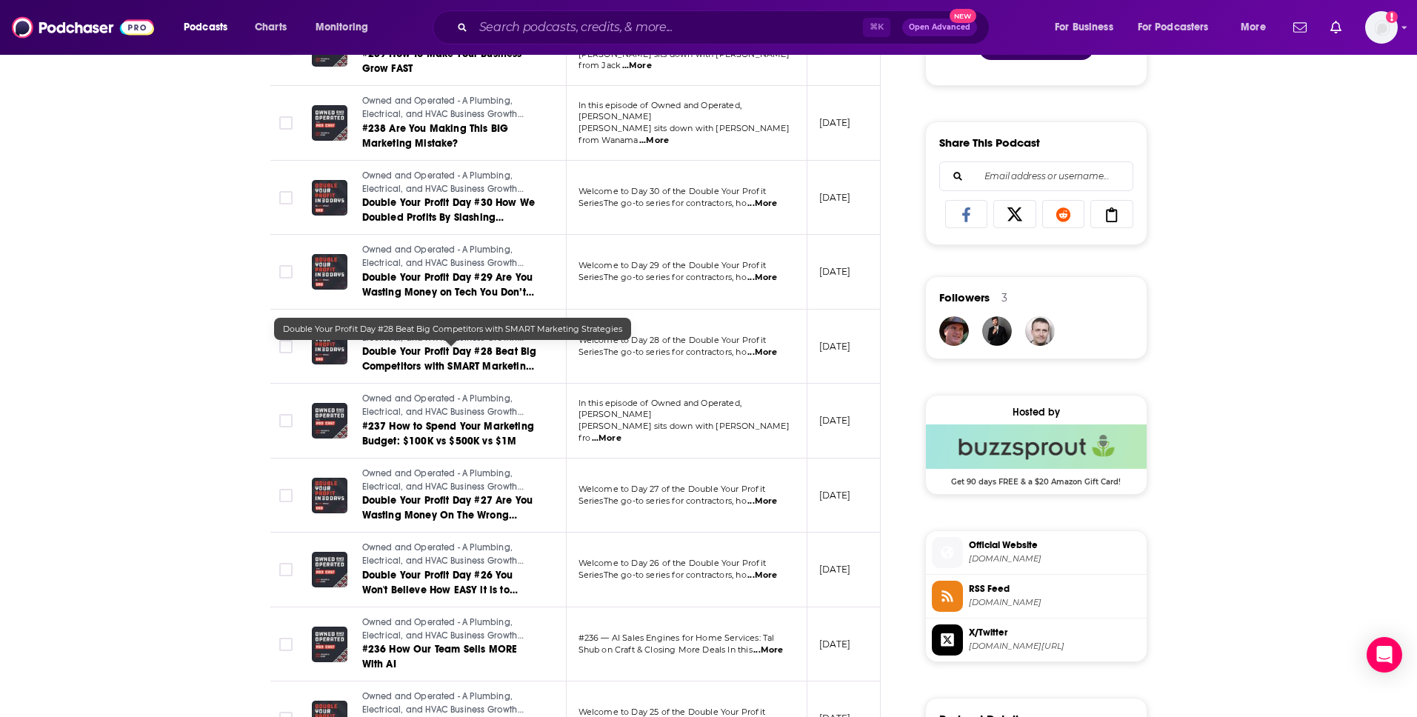
scroll to position [8, 0]
